Goal: Task Accomplishment & Management: Use online tool/utility

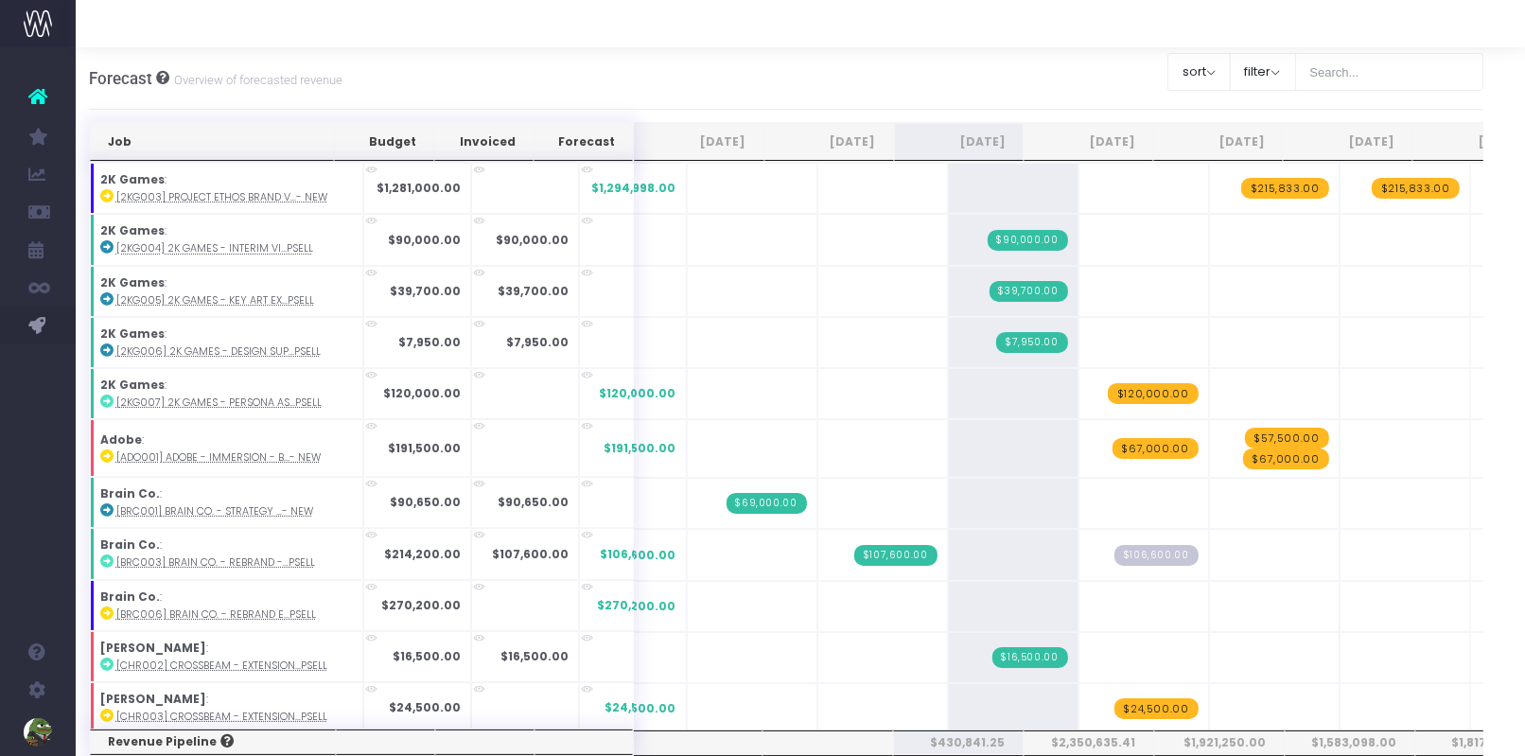
scroll to position [1385, 0]
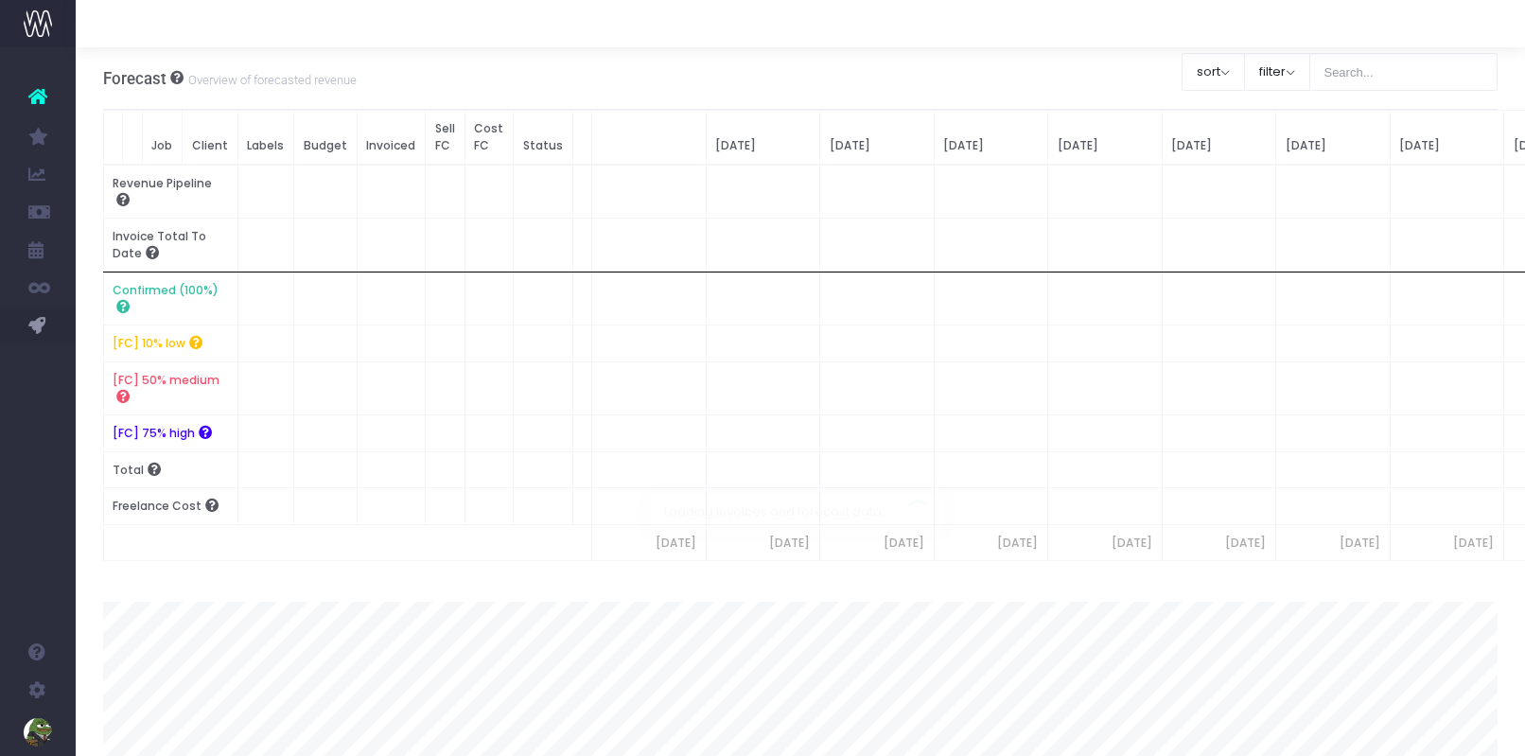
scroll to position [0, 14]
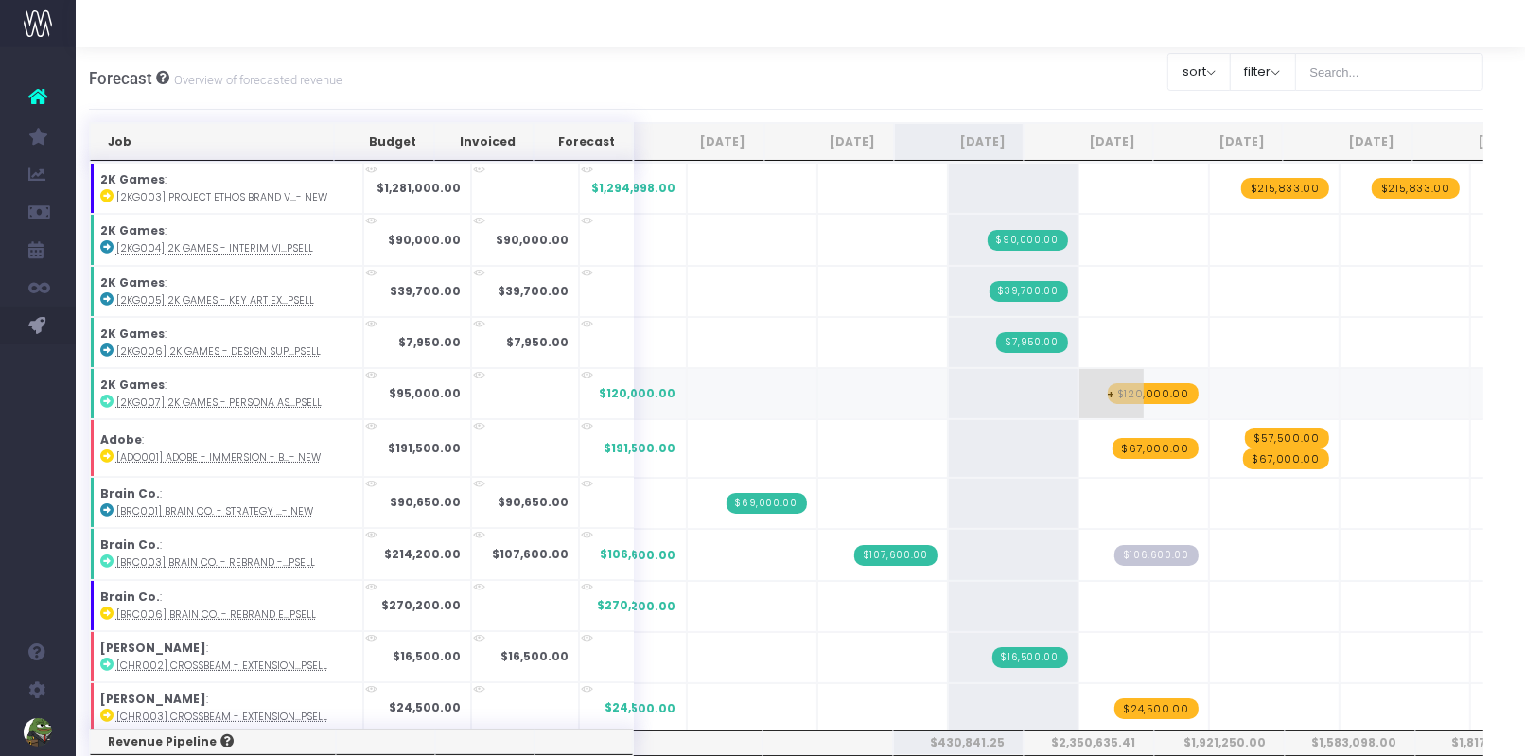
click at [1133, 390] on span "$120,000.00" at bounding box center [1153, 393] width 91 height 21
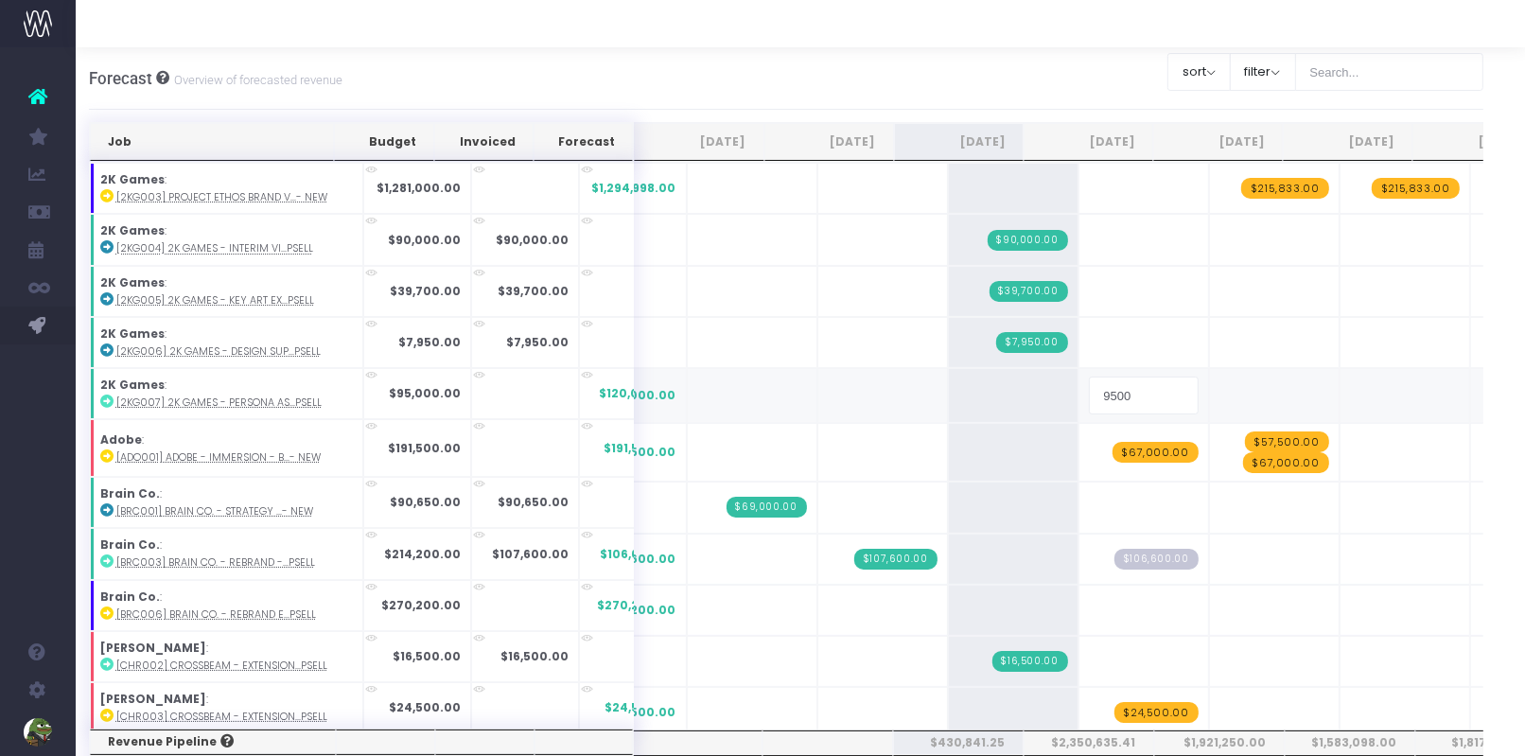
type input "95000"
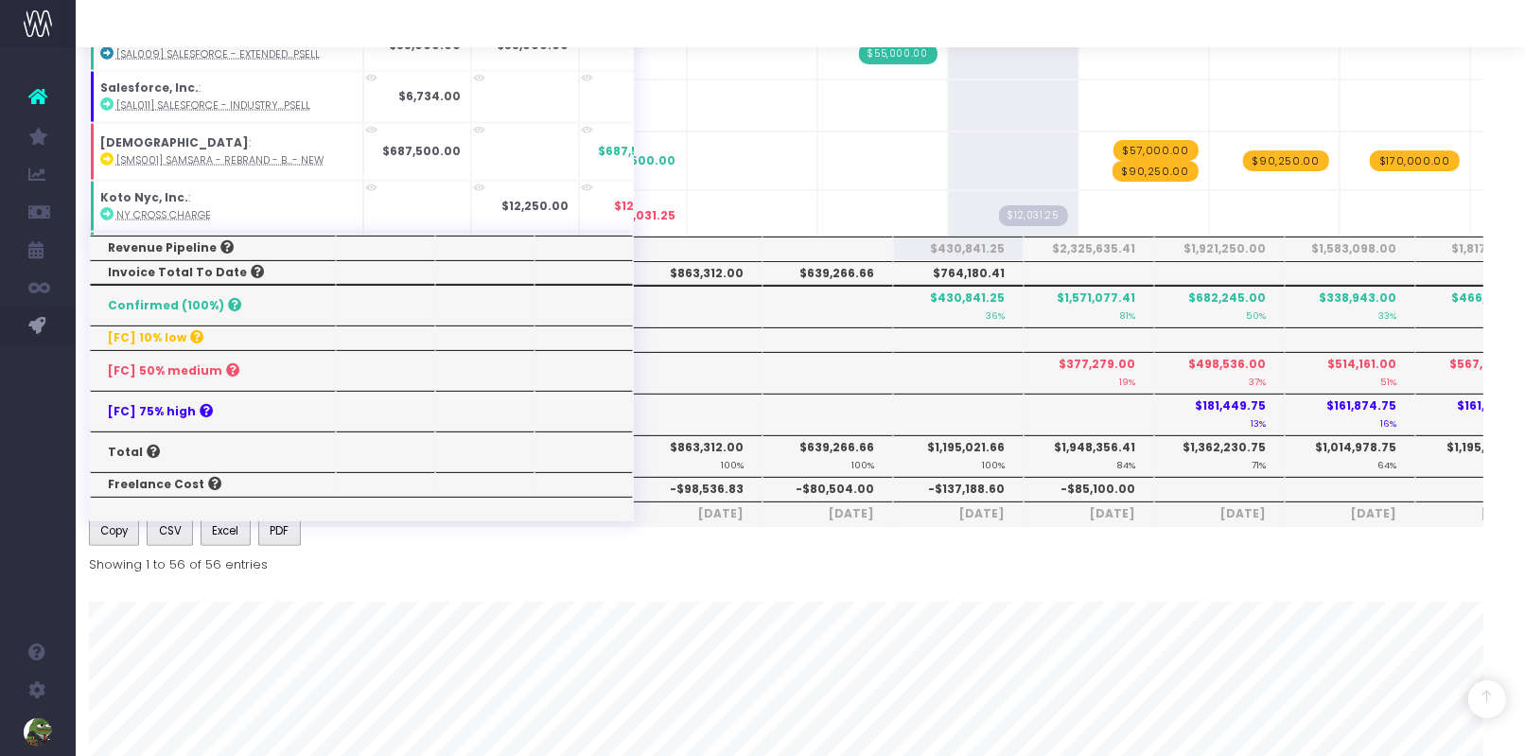
scroll to position [491, 14]
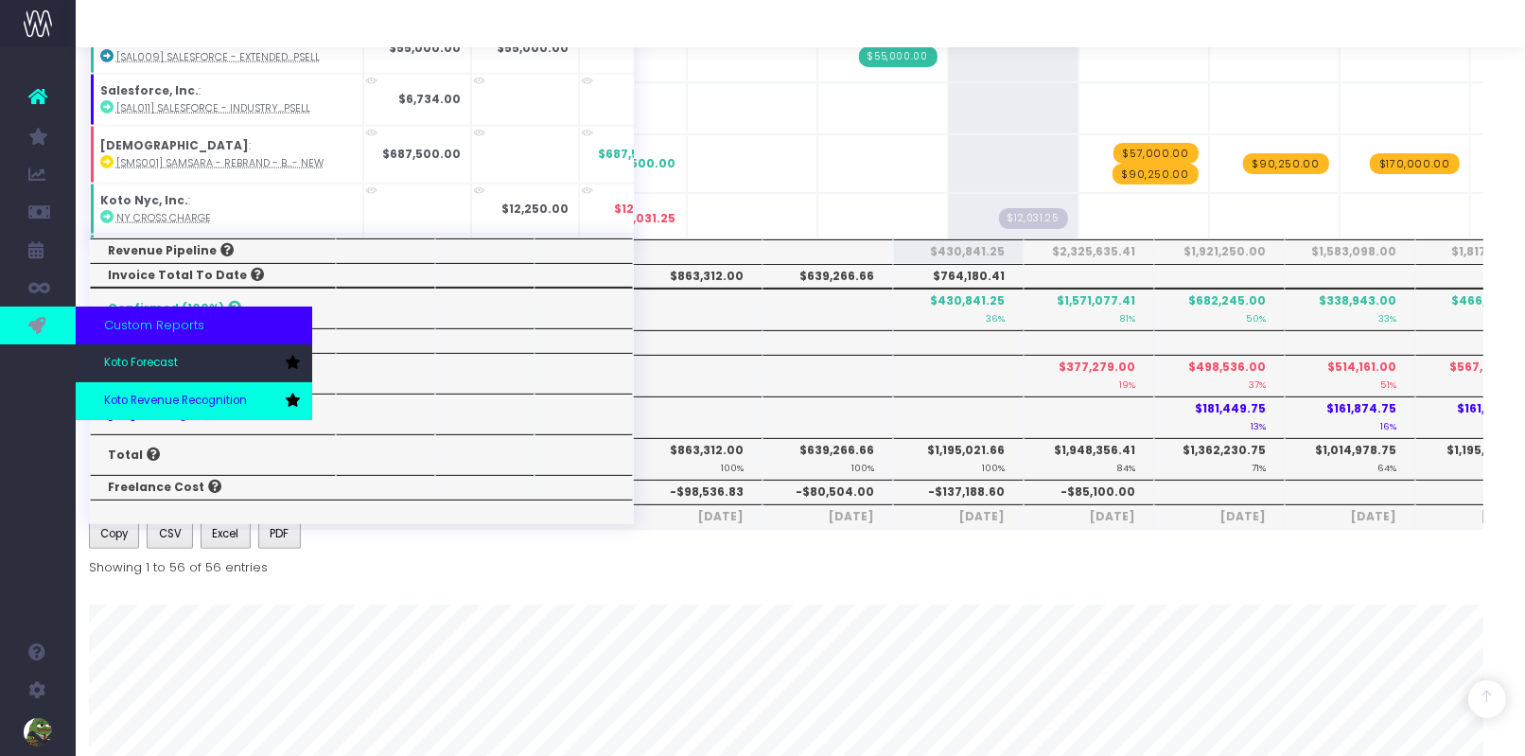
click at [122, 395] on span "Koto Revenue Recognition" at bounding box center [175, 401] width 143 height 17
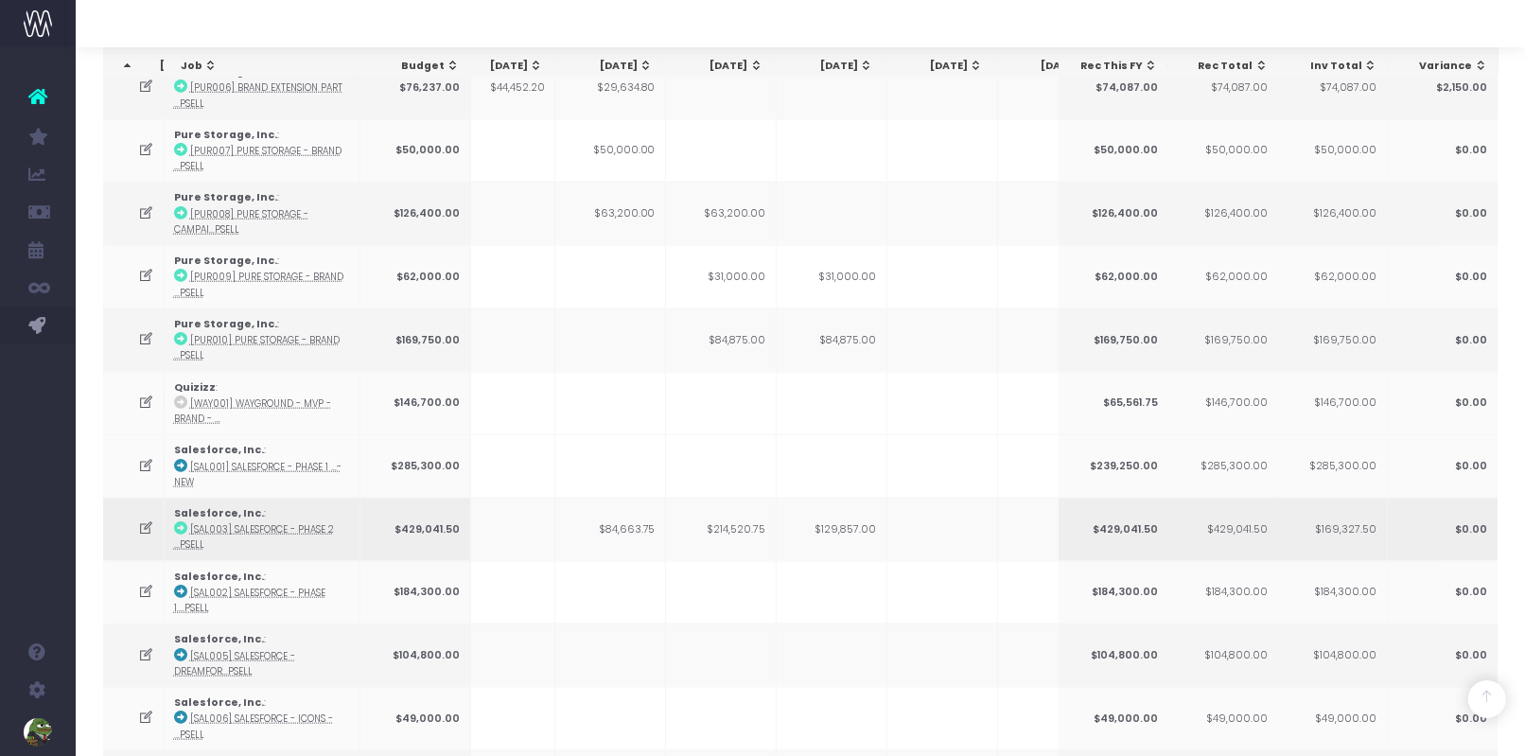
scroll to position [1956, 0]
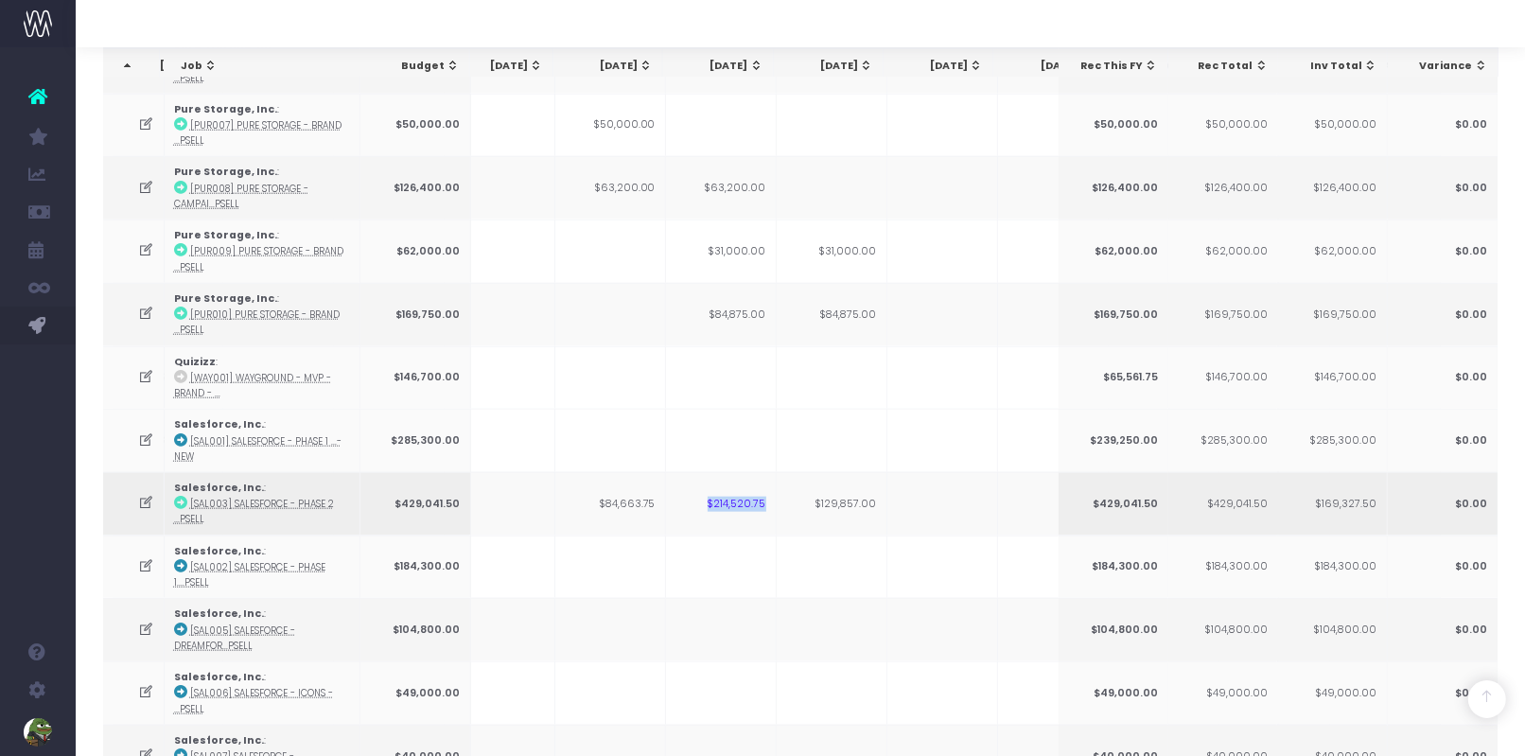
drag, startPoint x: 707, startPoint y: 476, endPoint x: 767, endPoint y: 476, distance: 60.5
click at [766, 476] on td "$214,520.75" at bounding box center [721, 503] width 111 height 63
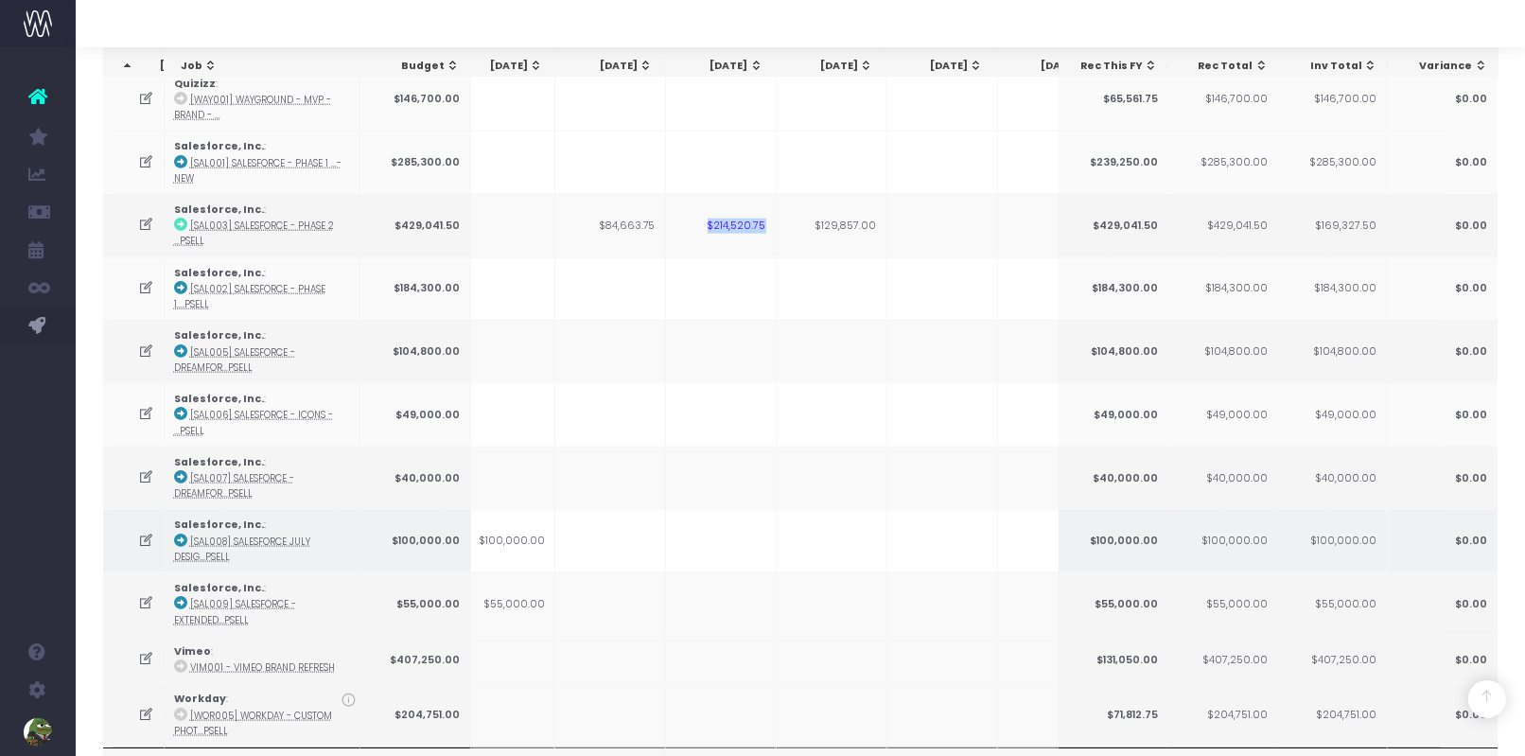
scroll to position [2045, 0]
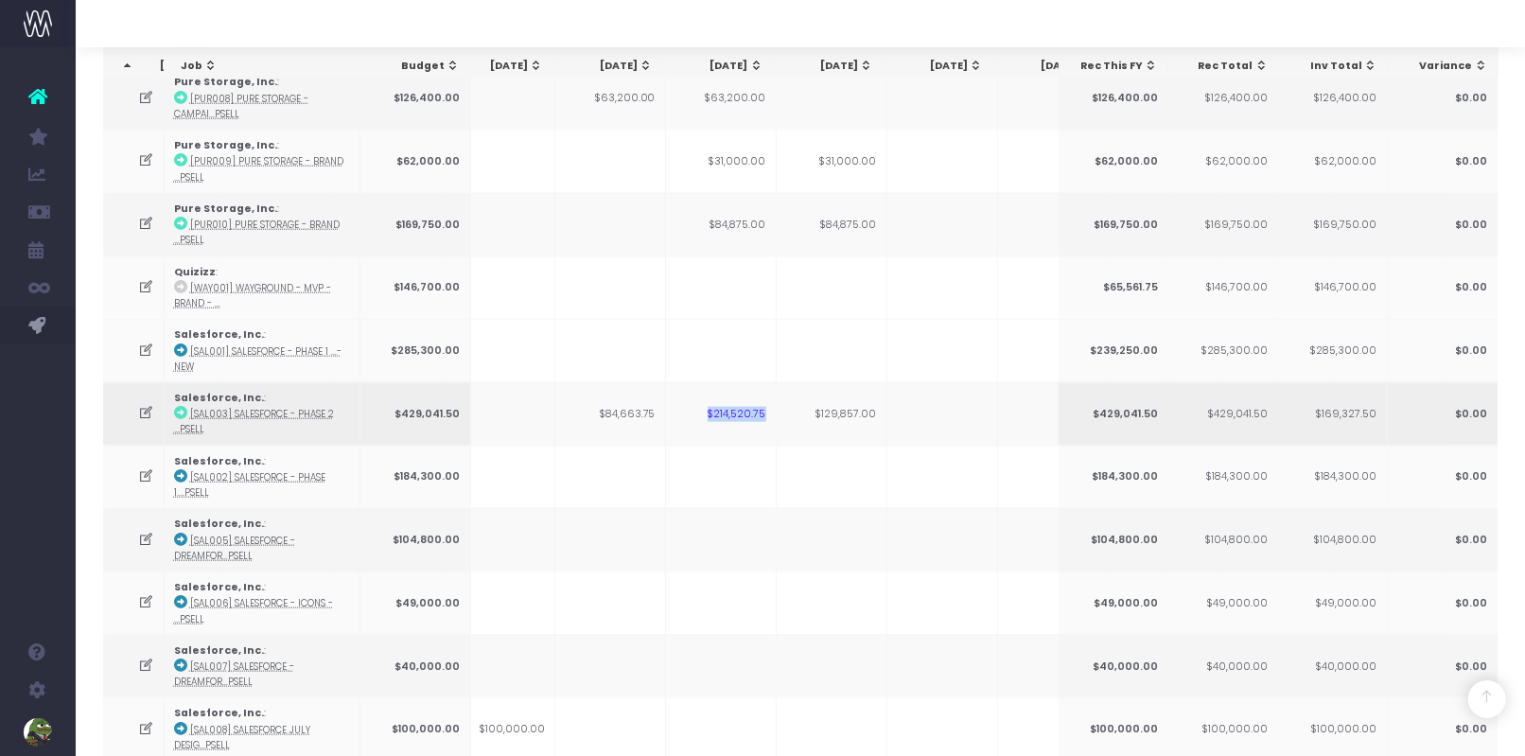
click at [737, 382] on td "$214,520.75" at bounding box center [721, 413] width 111 height 63
copy td "214,520.75"
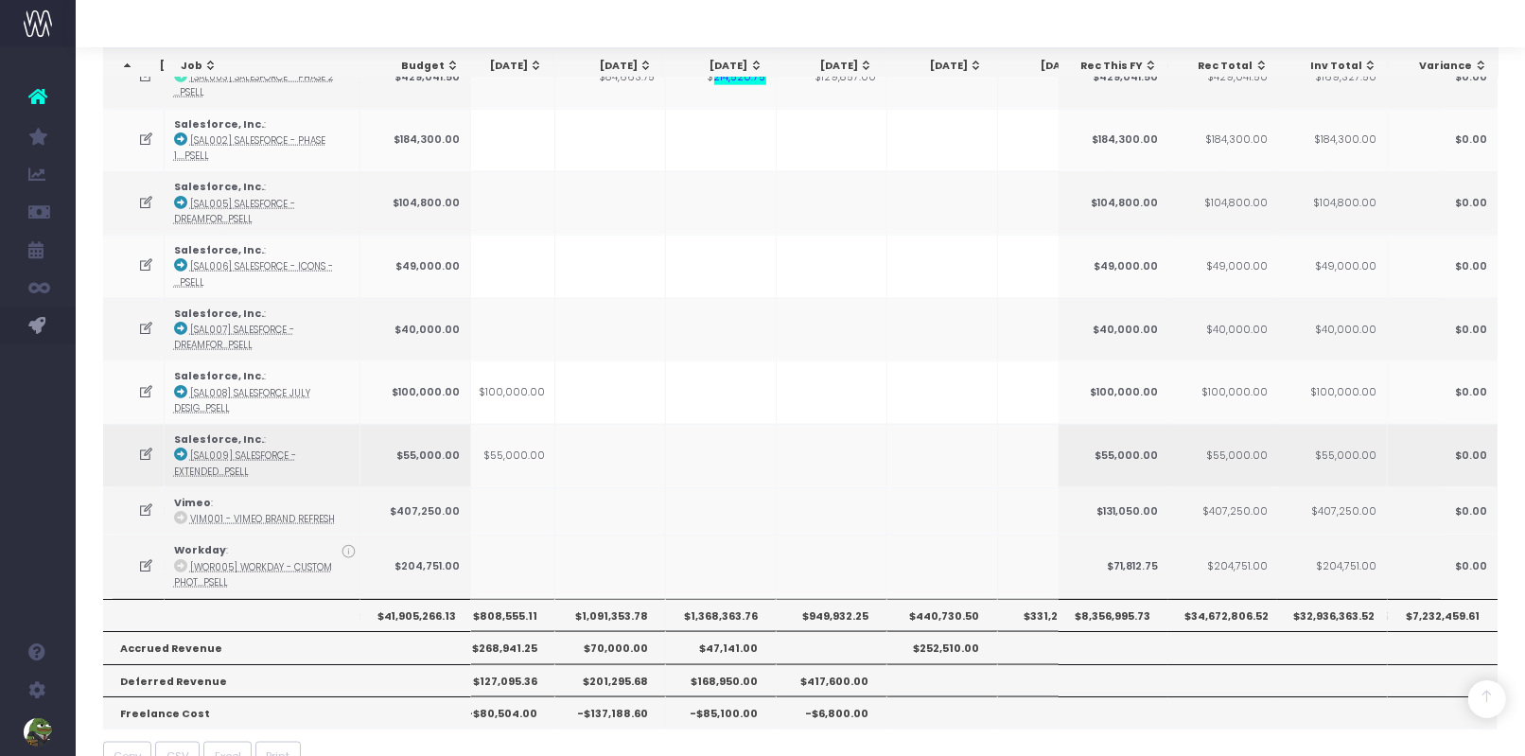
scroll to position [2382, 0]
click at [709, 599] on th "$1,368,363.76" at bounding box center [721, 615] width 111 height 32
copy th "1,368,363.76"
click at [745, 664] on th "$168,950.00" at bounding box center [721, 680] width 111 height 32
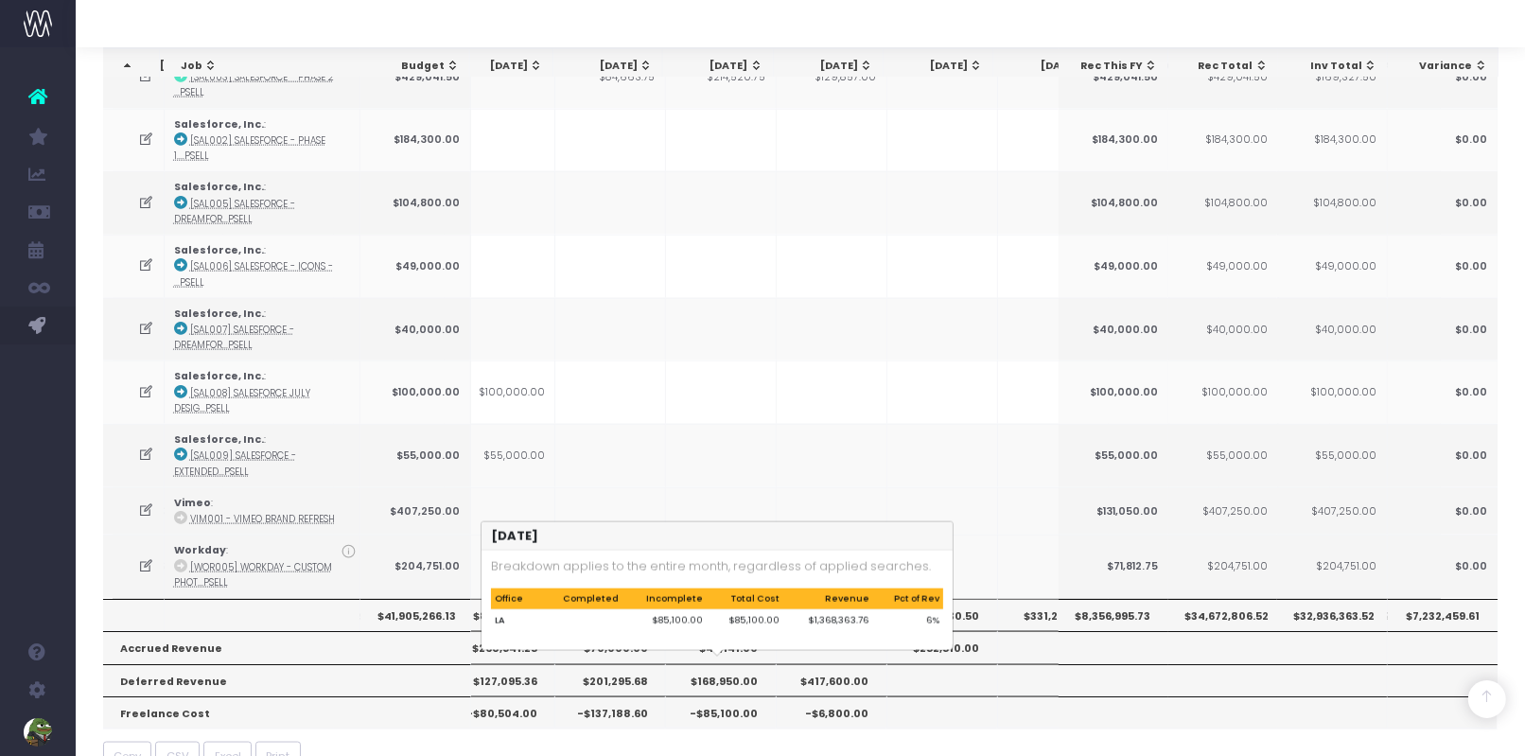
click at [733, 696] on th "-$85,100.00" at bounding box center [721, 712] width 111 height 32
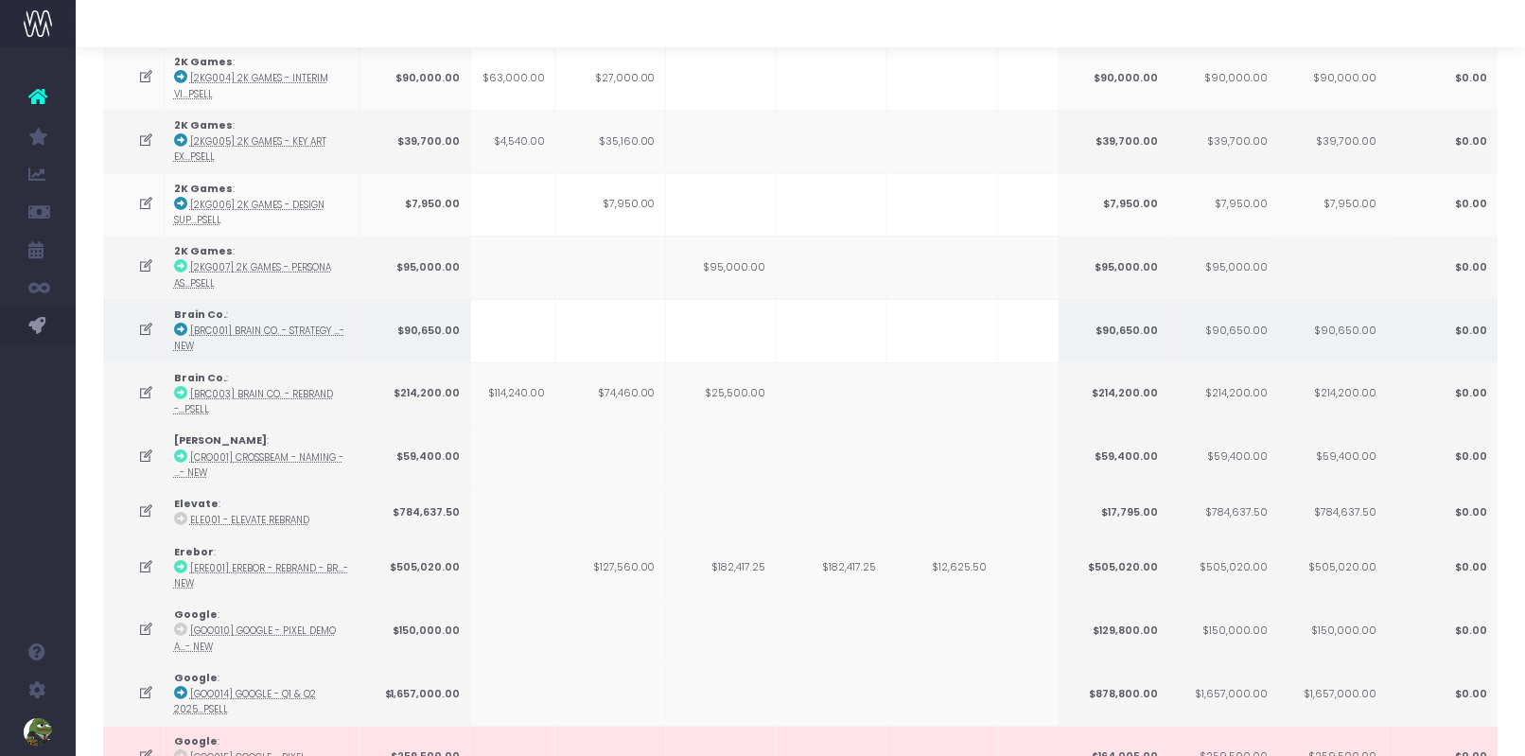
scroll to position [0, 0]
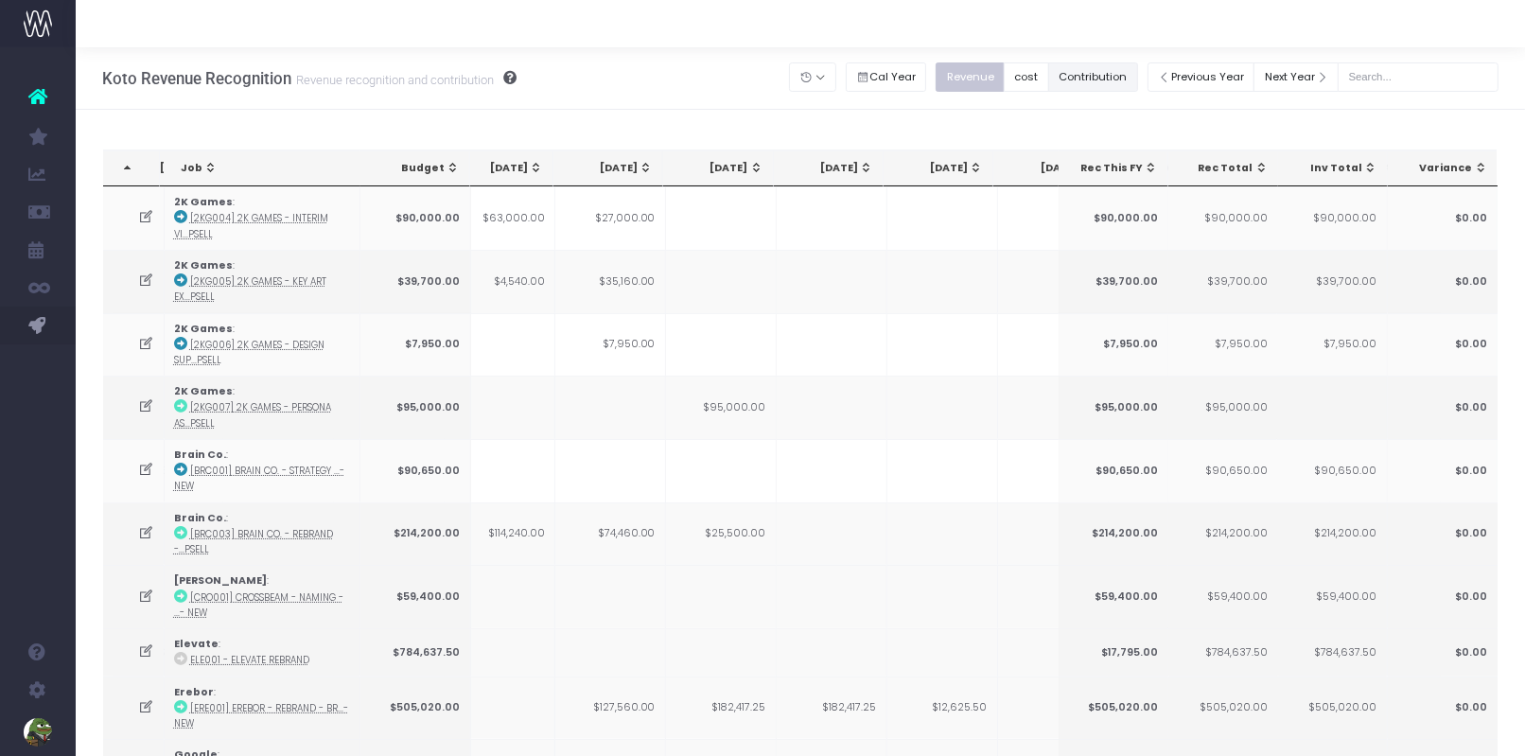
click at [1124, 83] on button "Contribution" at bounding box center [1093, 76] width 90 height 29
